Goal: Find specific page/section: Find specific page/section

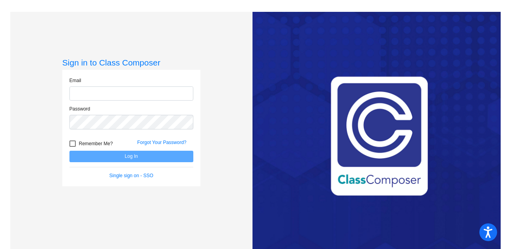
type input "[PERSON_NAME][EMAIL_ADDRESS][PERSON_NAME][DOMAIN_NAME]"
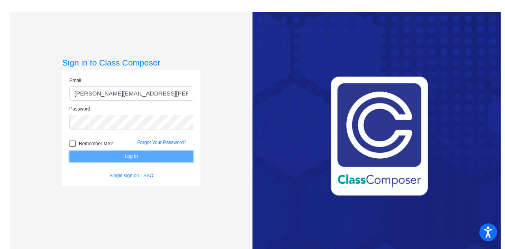
click at [109, 158] on button "Log In" at bounding box center [132, 156] width 124 height 11
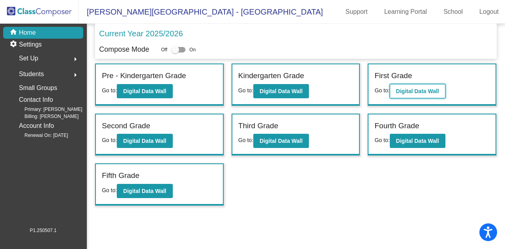
click at [417, 89] on b "Digital Data Wall" at bounding box center [417, 91] width 43 height 6
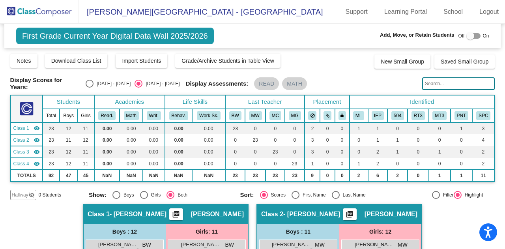
click at [442, 83] on input "text" at bounding box center [459, 83] width 73 height 13
type input "east"
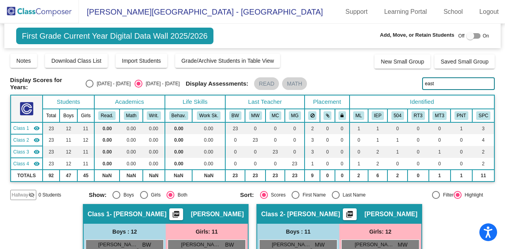
click at [434, 86] on input "east" at bounding box center [459, 83] width 73 height 13
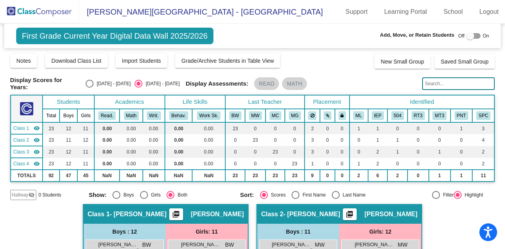
click at [49, 7] on img at bounding box center [39, 11] width 79 height 23
